Goal: Go to known website: Access a specific website the user already knows

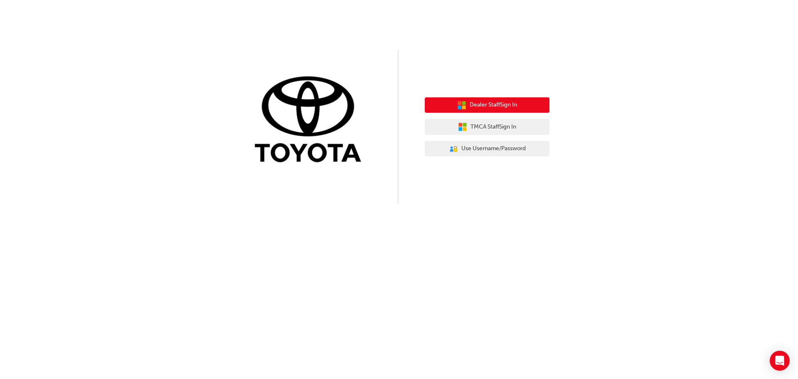
click at [494, 108] on span "Dealer Staff Sign In" at bounding box center [493, 105] width 47 height 10
